Goal: Task Accomplishment & Management: Use online tool/utility

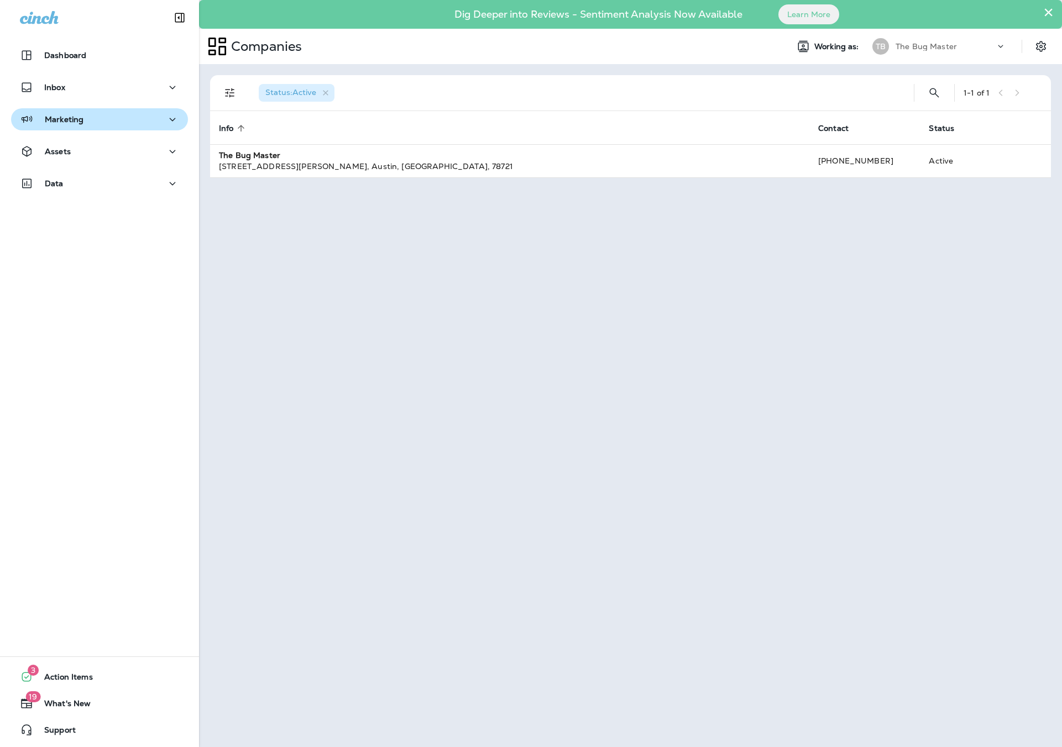
click at [82, 113] on div "Marketing" at bounding box center [99, 120] width 159 height 14
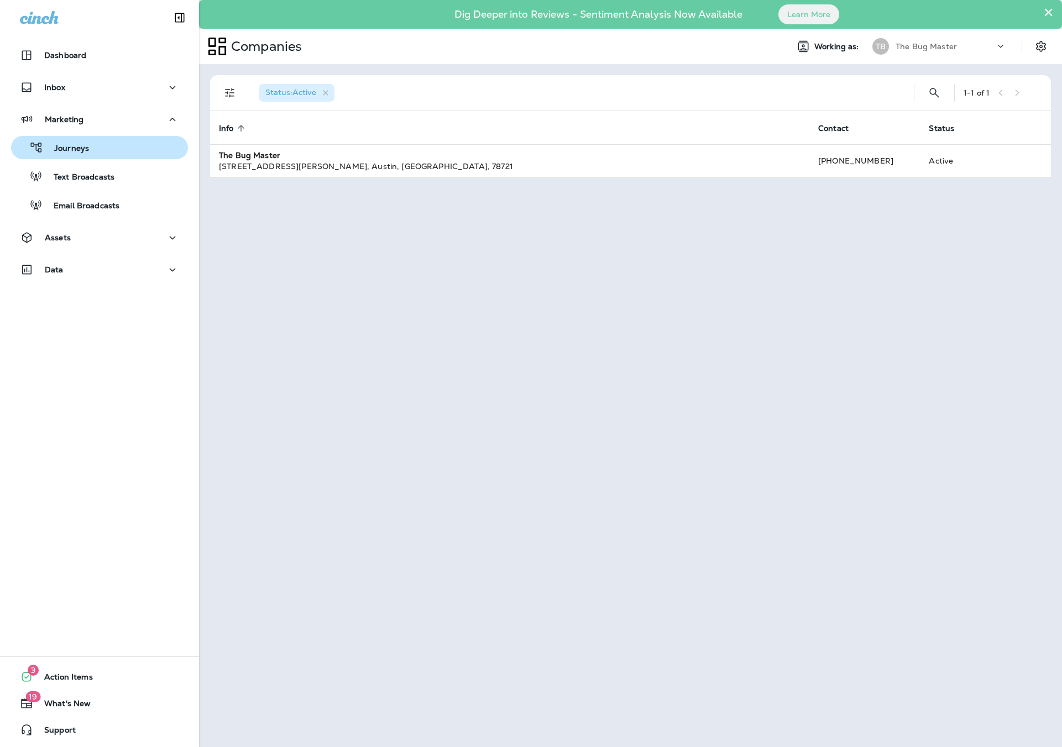
click at [74, 150] on p "Journeys" at bounding box center [66, 149] width 46 height 10
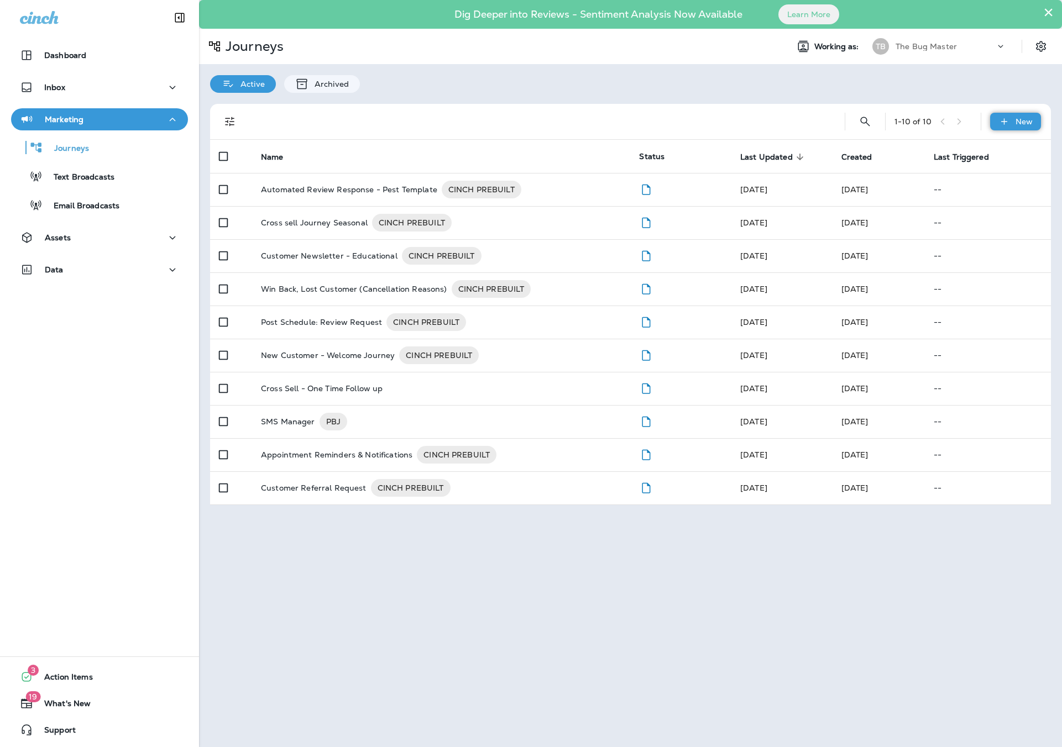
click at [1015, 126] on div "New" at bounding box center [1015, 122] width 51 height 18
click at [991, 144] on p "New Journey" at bounding box center [1003, 148] width 55 height 9
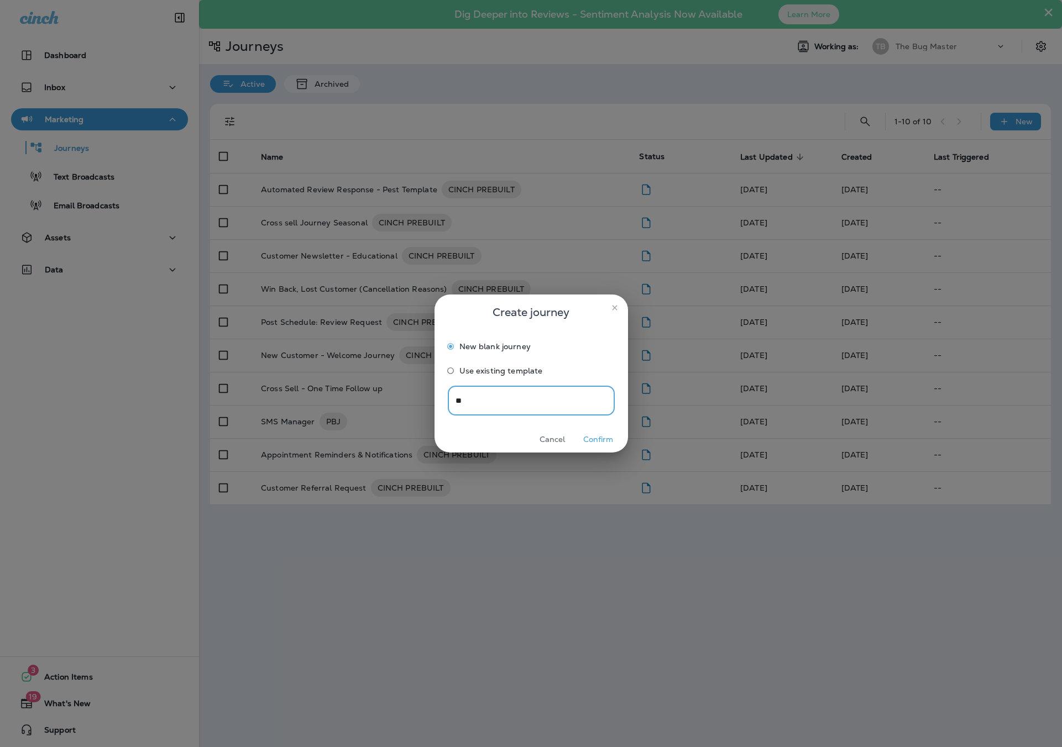
type input "*"
type input "*********"
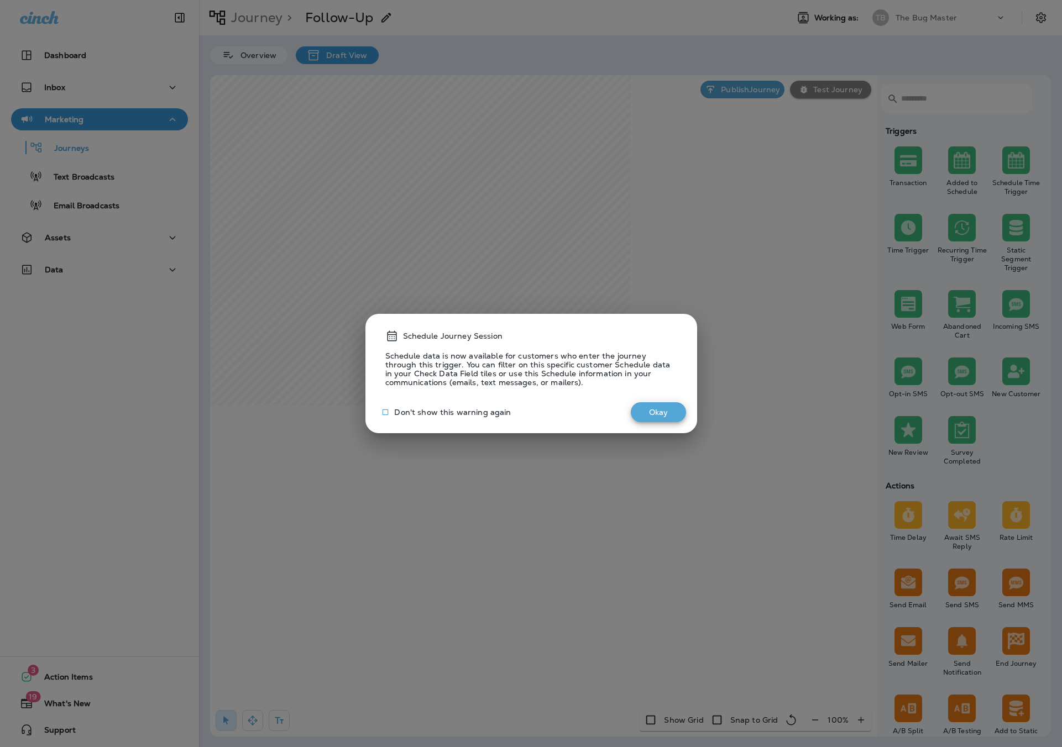
click at [669, 417] on button "Okay" at bounding box center [658, 412] width 55 height 20
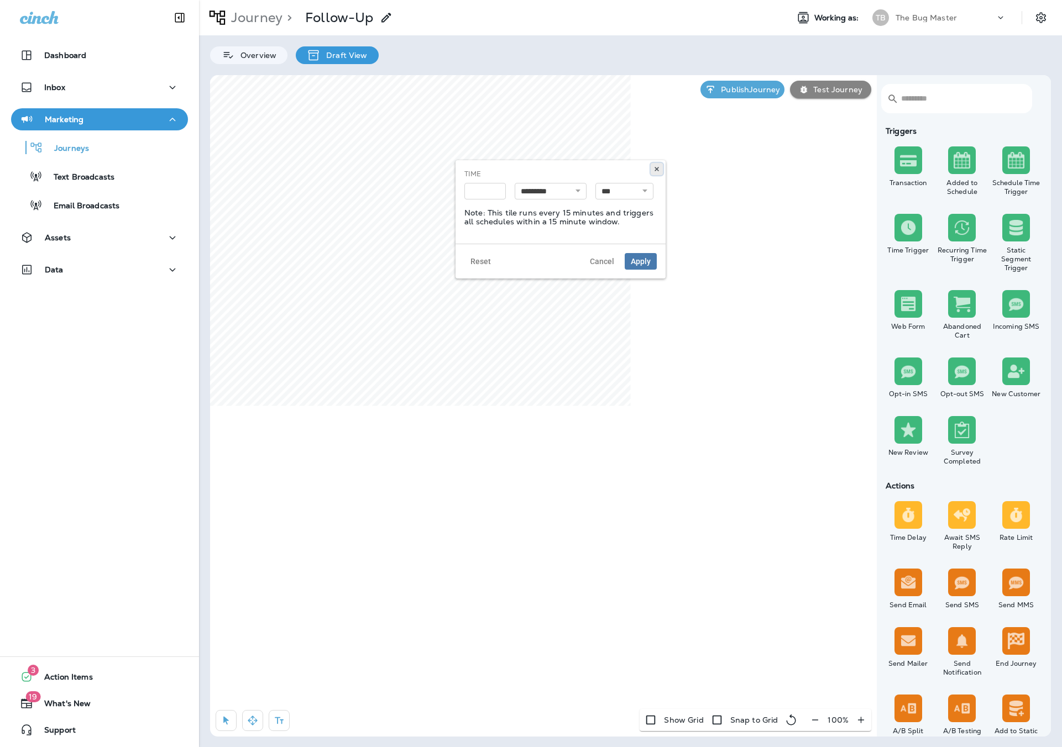
click at [658, 171] on icon at bounding box center [656, 169] width 7 height 7
